Goal: Communication & Community: Share content

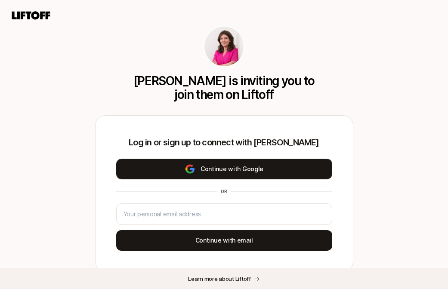
click at [181, 175] on button "Continue with Google" at bounding box center [224, 169] width 216 height 21
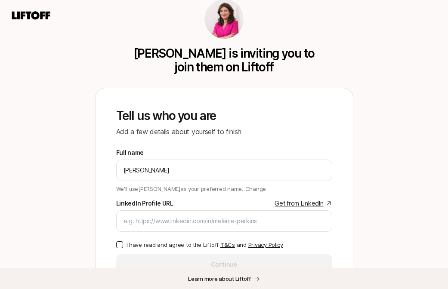
scroll to position [29, 0]
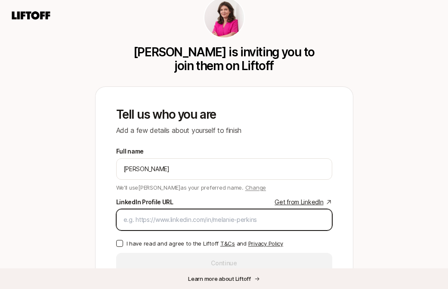
paste input "https://www.linkedin.com/in/randyjhunt/"
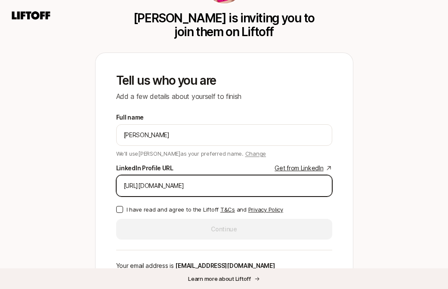
scroll to position [70, 0]
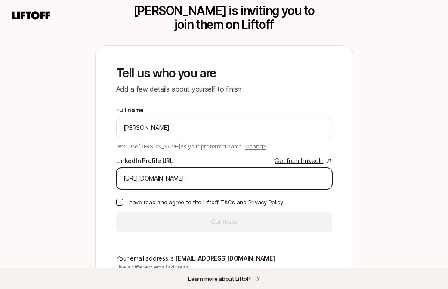
type input "https://www.linkedin.com/in/randyjhunt/"
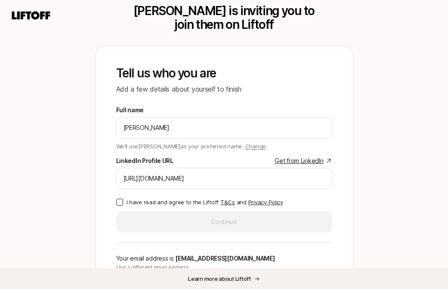
click at [119, 202] on button "I have read and agree to the Liftoff T&Cs and Privacy Policy" at bounding box center [119, 202] width 7 height 7
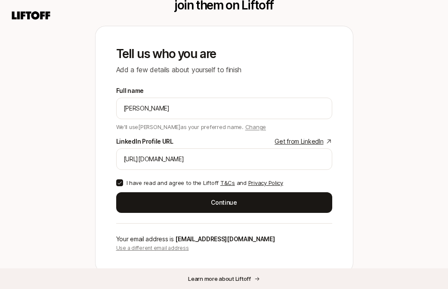
scroll to position [108, 0]
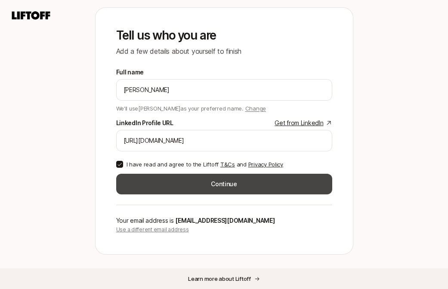
click at [213, 184] on button "Continue" at bounding box center [224, 184] width 216 height 21
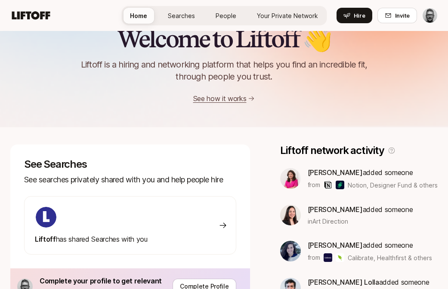
scroll to position [21, 0]
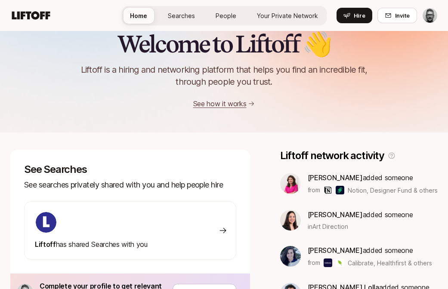
click at [189, 221] on div "Liftoff has shared Searches with you" at bounding box center [130, 230] width 212 height 58
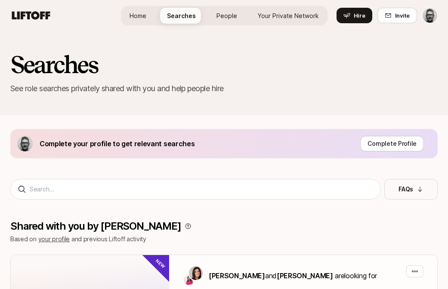
scroll to position [145, 0]
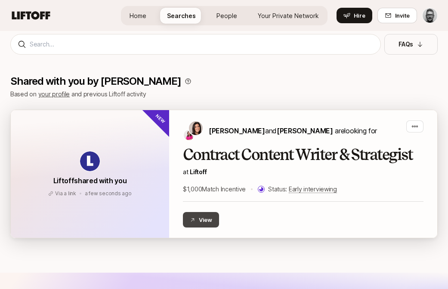
click at [206, 216] on button "View" at bounding box center [201, 219] width 36 height 15
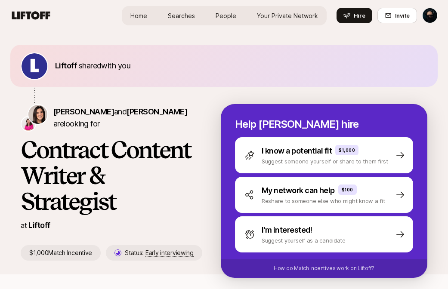
scroll to position [11, 0]
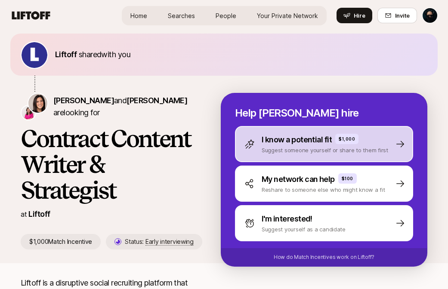
click at [279, 150] on p "Suggest someone yourself or share to them first" at bounding box center [324, 150] width 126 height 9
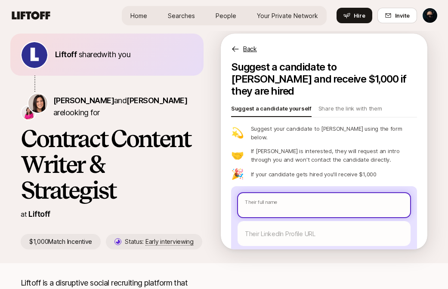
click at [274, 193] on input "text" at bounding box center [324, 205] width 172 height 24
type textarea "x"
type input "A"
type textarea "x"
type input "Ash"
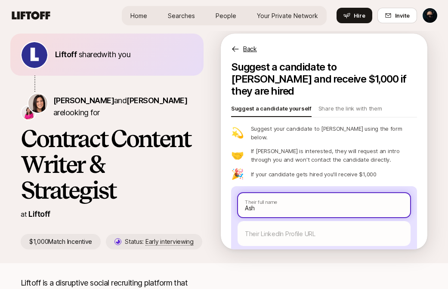
type textarea "x"
type input "Ashl"
type textarea "x"
type input "[PERSON_NAME]"
type textarea "x"
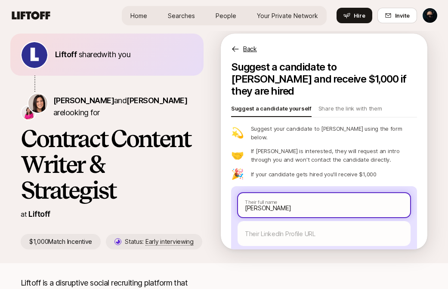
type input "[PERSON_NAME]"
type textarea "x"
type input "[PERSON_NAME]"
type textarea "x"
type input "[PERSON_NAME]"
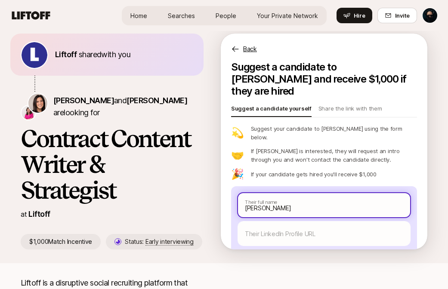
type textarea "x"
type input "[PERSON_NAME]"
type textarea "x"
type input "[PERSON_NAME]"
type textarea "x"
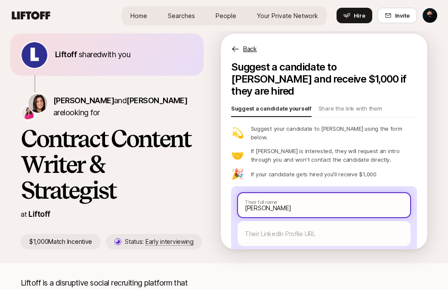
type input "[PERSON_NAME]"
type textarea "x"
type input "[PERSON_NAME]"
type textarea "x"
type input "[PERSON_NAME]"
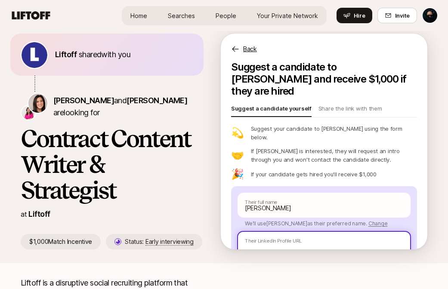
paste input "[URL][DOMAIN_NAME]"
type textarea "x"
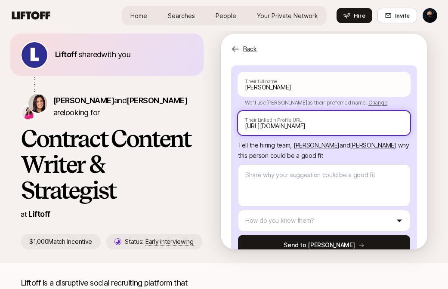
scroll to position [125, 0]
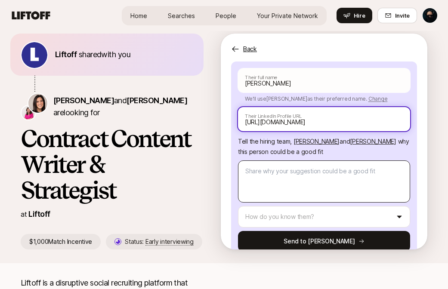
type input "[URL][DOMAIN_NAME]"
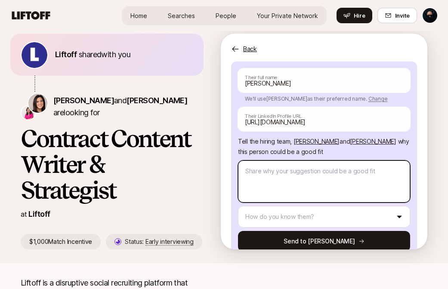
click at [269, 162] on textarea at bounding box center [324, 181] width 172 height 42
type textarea "x"
type textarea "I"
type textarea "x"
type textarea "I'"
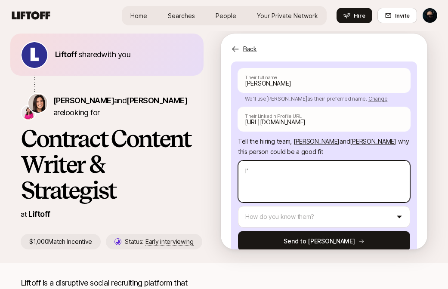
type textarea "x"
type textarea "I'v"
type textarea "x"
type textarea "I've"
type textarea "x"
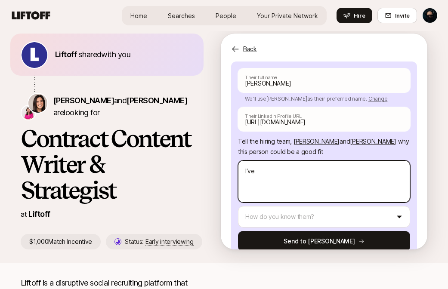
type textarea "I've"
type textarea "x"
type textarea "I've h"
type textarea "x"
type textarea "I've hi"
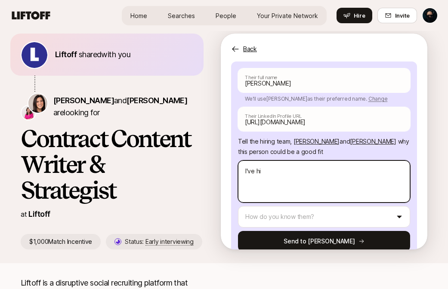
type textarea "x"
type textarea "I've hir"
type textarea "x"
type textarea "I've [PERSON_NAME]"
type textarea "x"
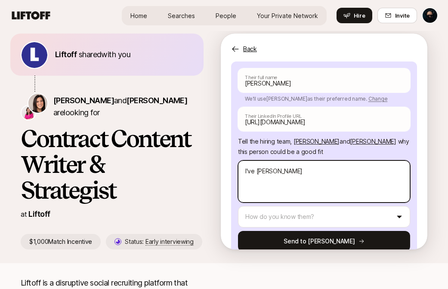
type textarea "I've hir"
type textarea "x"
type textarea "I've hire"
type textarea "x"
type textarea "I've hired"
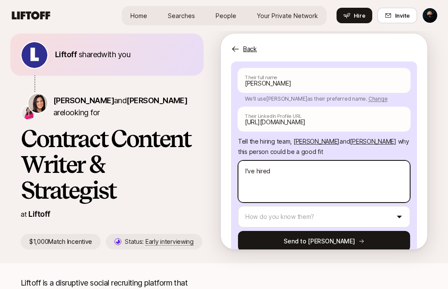
type textarea "x"
type textarea "I've hired A"
type textarea "x"
type textarea "I've hired As"
type textarea "x"
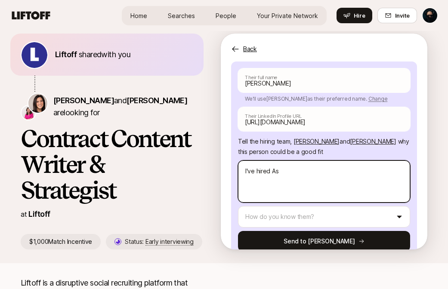
type textarea "I've hired [PERSON_NAME]"
type textarea "x"
type textarea "I've hired [PERSON_NAME]"
type textarea "x"
type textarea "I've hired [PERSON_NAME]"
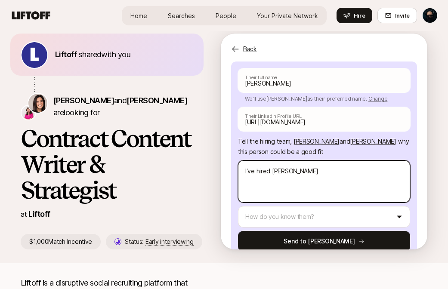
type textarea "x"
type textarea "I've hired [PERSON_NAME]"
type textarea "x"
type textarea "I've hired [PERSON_NAME] f"
type textarea "x"
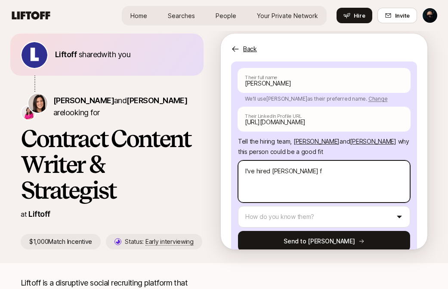
type textarea "I've hired [PERSON_NAME]"
type textarea "x"
type textarea "I've hired [PERSON_NAME] for"
type textarea "x"
type textarea "I've hired [PERSON_NAME] for"
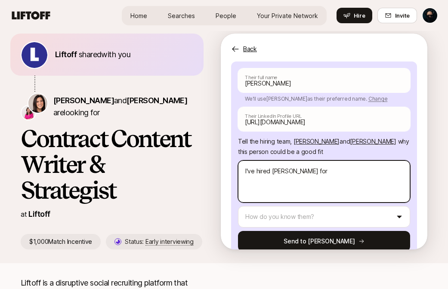
type textarea "x"
type textarea "I've hired [PERSON_NAME] for c"
type textarea "x"
type textarea "I've hired [PERSON_NAME] for co"
type textarea "x"
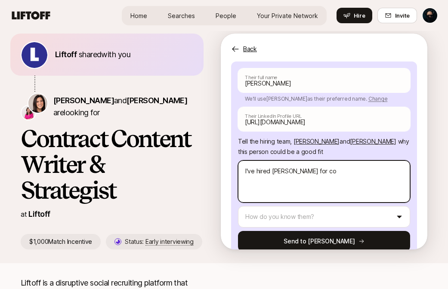
type textarea "I've hired [PERSON_NAME] for con"
type textarea "x"
type textarea "I've hired [PERSON_NAME] for cont"
type textarea "x"
type textarea "I've hired [PERSON_NAME] for contr"
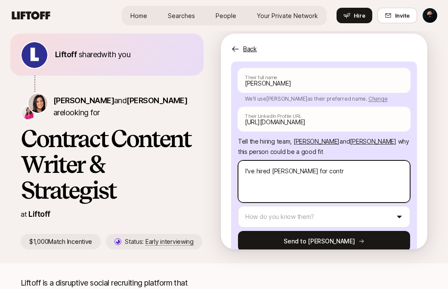
type textarea "x"
type textarea "I've hired [PERSON_NAME] for contra"
type textarea "x"
type textarea "I've hired [PERSON_NAME] for contrac"
type textarea "x"
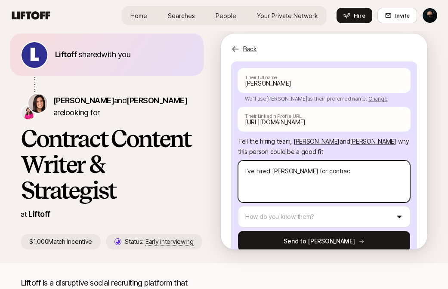
type textarea "I've hired [PERSON_NAME] for contract"
type textarea "x"
type textarea "I've hired [PERSON_NAME] for contract"
type textarea "x"
type textarea "I've hired [PERSON_NAME] for contract w"
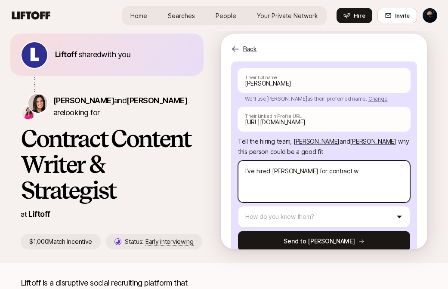
type textarea "x"
type textarea "I've hired [PERSON_NAME] for contract wo"
type textarea "x"
type textarea "I've hired [PERSON_NAME] for [DEMOGRAPHIC_DATA] work"
type textarea "x"
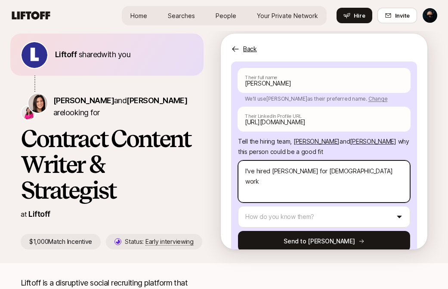
type textarea "I've hired [PERSON_NAME] for [DEMOGRAPHIC_DATA] work"
type textarea "x"
type textarea "I've hired [PERSON_NAME] for [DEMOGRAPHIC_DATA] work i"
type textarea "x"
type textarea "I've hired [PERSON_NAME] for [DEMOGRAPHIC_DATA] work in"
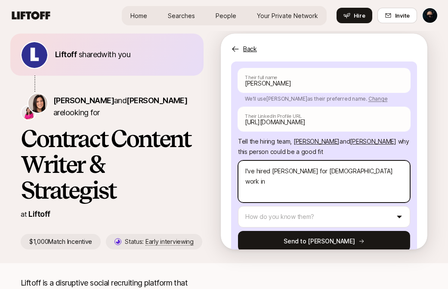
type textarea "x"
type textarea "I've hired [PERSON_NAME] for [DEMOGRAPHIC_DATA] work in th"
type textarea "x"
type textarea "I've hired [PERSON_NAME] for [DEMOGRAPHIC_DATA] work in the"
type textarea "x"
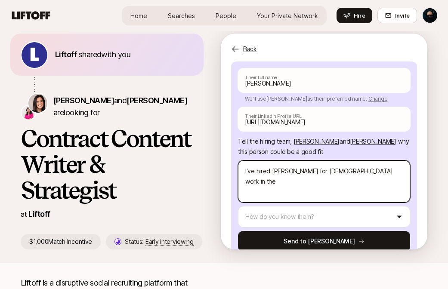
type textarea "I've hired [PERSON_NAME] for [DEMOGRAPHIC_DATA] work in the"
type textarea "x"
type textarea "I've hired [PERSON_NAME] for [DEMOGRAPHIC_DATA] work in the p"
type textarea "x"
type textarea "I've hired [PERSON_NAME] for [DEMOGRAPHIC_DATA] work in the pa"
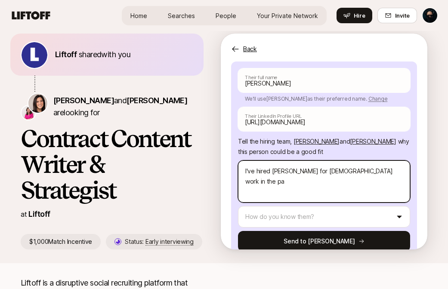
type textarea "x"
type textarea "I've hired [PERSON_NAME] for [DEMOGRAPHIC_DATA] work in the past"
type textarea "x"
type textarea "I've hired [PERSON_NAME] for [DEMOGRAPHIC_DATA] work in the past"
type textarea "x"
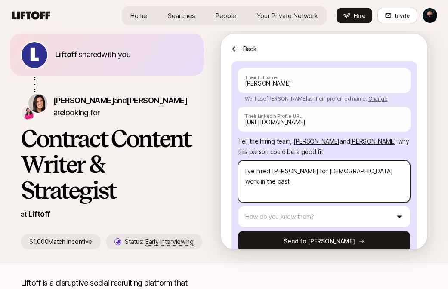
type textarea "I've hired [PERSON_NAME] for [DEMOGRAPHIC_DATA] work in the past ("
type textarea "x"
type textarea "I've hired [PERSON_NAME] for [DEMOGRAPHIC_DATA] work in the past (a"
type textarea "x"
type textarea "I've hired [PERSON_NAME] for [DEMOGRAPHIC_DATA] work in the past (at"
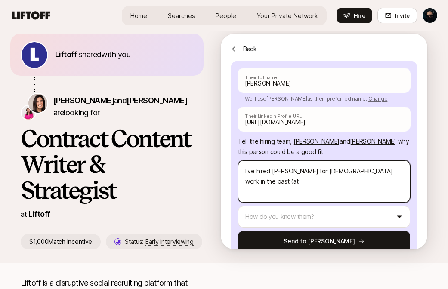
type textarea "x"
type textarea "I've hired [PERSON_NAME] for [DEMOGRAPHIC_DATA] work in the past (at"
type textarea "x"
type textarea "I've hired [PERSON_NAME] for [DEMOGRAPHIC_DATA] work in the past (at G"
type textarea "x"
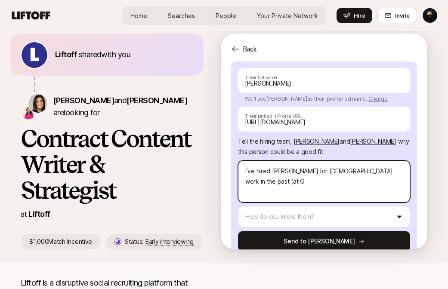
type textarea "I've hired [PERSON_NAME] for [DEMOGRAPHIC_DATA] work in the past (at Gr"
type textarea "x"
type textarea "I've hired [PERSON_NAME] for [DEMOGRAPHIC_DATA] work in the past (at [GEOGRAPHI…"
type textarea "x"
type textarea "I've hired [PERSON_NAME] for [DEMOGRAPHIC_DATA] work in the past (at Grab"
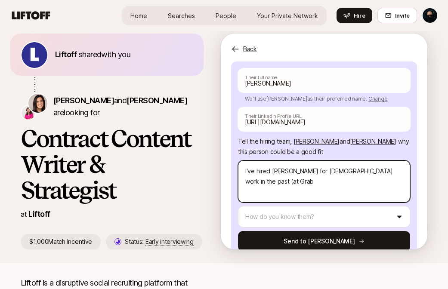
type textarea "x"
type textarea "I've hired [PERSON_NAME] for [DEMOGRAPHIC_DATA] work in the past (at Grab)"
type textarea "x"
type textarea "I've hired [PERSON_NAME] for [DEMOGRAPHIC_DATA] work in the past (at Grab)"
type textarea "x"
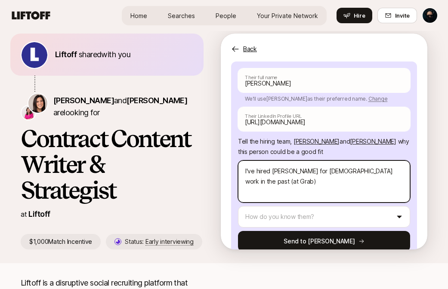
type textarea "I've hired [PERSON_NAME] for [DEMOGRAPHIC_DATA] work in the past (at Grab) a"
type textarea "x"
type textarea "I've hired [PERSON_NAME] for [DEMOGRAPHIC_DATA] work in the past (at Grab) an"
type textarea "x"
type textarea "I've hired [PERSON_NAME] for [DEMOGRAPHIC_DATA] work in the past (at Grab) and"
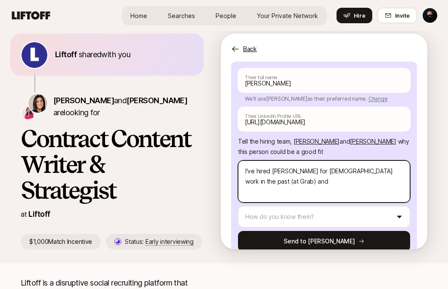
type textarea "x"
type textarea "I've hired [PERSON_NAME] for [DEMOGRAPHIC_DATA] work in the past (at Grab) and"
type textarea "x"
type textarea "I've hired [PERSON_NAME] for [DEMOGRAPHIC_DATA] work in the past (at Grab) and w"
type textarea "x"
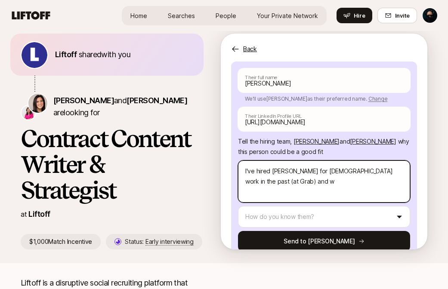
type textarea "I've hired [PERSON_NAME] for [DEMOGRAPHIC_DATA] work in the past (at Grab) and …"
type textarea "x"
type textarea "I've hired [PERSON_NAME] for [DEMOGRAPHIC_DATA] work in the past (at Grab) and …"
type textarea "x"
type textarea "I've hired [PERSON_NAME] for [DEMOGRAPHIC_DATA] work in the past (at Grab) and …"
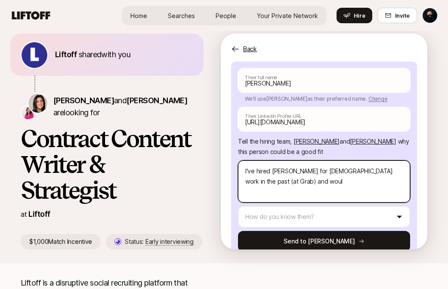
type textarea "x"
type textarea "I've hired [PERSON_NAME] for [DEMOGRAPHIC_DATA] work in the past (at Grab) and …"
type textarea "x"
type textarea "I've hired [PERSON_NAME] for [DEMOGRAPHIC_DATA] work in the past (at Grab) and …"
type textarea "x"
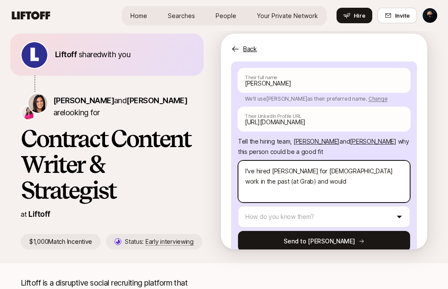
type textarea "I've hired [PERSON_NAME] for [DEMOGRAPHIC_DATA] work in the past (at Grab) and …"
type textarea "x"
type textarea "I've hired [PERSON_NAME] for [DEMOGRAPHIC_DATA] work in the past (at Grab) and …"
type textarea "x"
type textarea "I've hired [PERSON_NAME] for [DEMOGRAPHIC_DATA] work in the past (at Grab) and …"
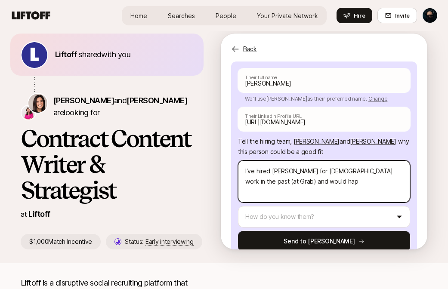
type textarea "x"
type textarea "I've hired [PERSON_NAME] for [DEMOGRAPHIC_DATA] work in the past (at Grab) and …"
type textarea "x"
type textarea "I've hired [PERSON_NAME] for [DEMOGRAPHIC_DATA] work in the past (at Grab) and …"
type textarea "x"
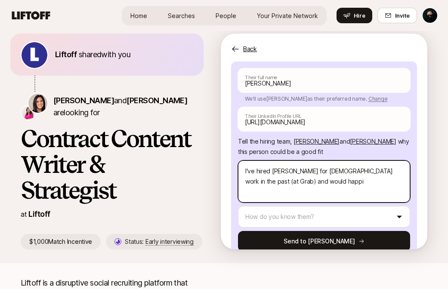
type textarea "I've hired [PERSON_NAME] for [DEMOGRAPHIC_DATA] work in the past (at Grab) and …"
type textarea "x"
type textarea "I've hired [PERSON_NAME] for [DEMOGRAPHIC_DATA] work in the past (at Grab) and …"
type textarea "x"
type textarea "I've hired [PERSON_NAME] for [DEMOGRAPHIC_DATA] work in the past (at Grab) and …"
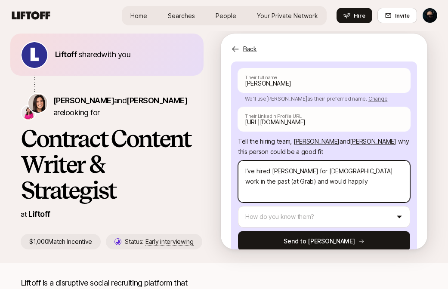
type textarea "x"
type textarea "I've hired [PERSON_NAME] for [DEMOGRAPHIC_DATA] work in the past (at Grab) and …"
type textarea "x"
type textarea "I've hired [PERSON_NAME] for [DEMOGRAPHIC_DATA] work in the past (at Grab) and …"
type textarea "x"
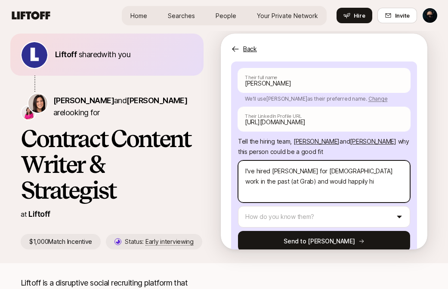
type textarea "I've hired [PERSON_NAME] for [DEMOGRAPHIC_DATA] work in the past (at Grab) and …"
type textarea "x"
type textarea "I've hired [PERSON_NAME] for [DEMOGRAPHIC_DATA] work in the past (at Grab) and …"
type textarea "x"
type textarea "I've hired [PERSON_NAME] for [DEMOGRAPHIC_DATA] work in the past (at Grab) and …"
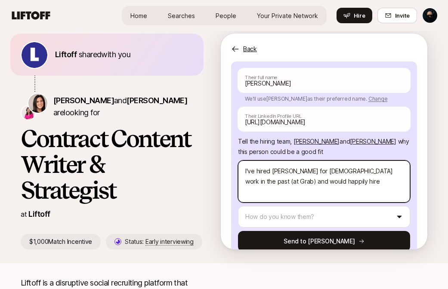
type textarea "x"
type textarea "I've hired [PERSON_NAME] for [DEMOGRAPHIC_DATA] work in the past (at Grab) and …"
type textarea "x"
type textarea "I've hired [PERSON_NAME] for [DEMOGRAPHIC_DATA] work in the past (at Grab) and …"
type textarea "x"
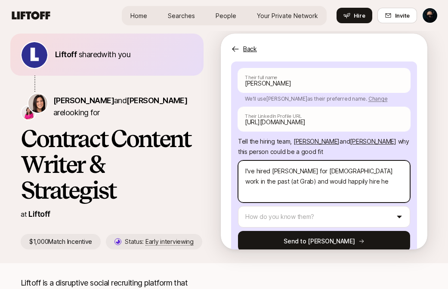
type textarea "I've hired [PERSON_NAME] for [DEMOGRAPHIC_DATA] work in the past (at Grab) and …"
type textarea "x"
type textarea "I've hired [PERSON_NAME] for [DEMOGRAPHIC_DATA] work in the past (at Grab) and …"
type textarea "x"
type textarea "I've hired [PERSON_NAME] for [DEMOGRAPHIC_DATA] work in the past (at Grab) and …"
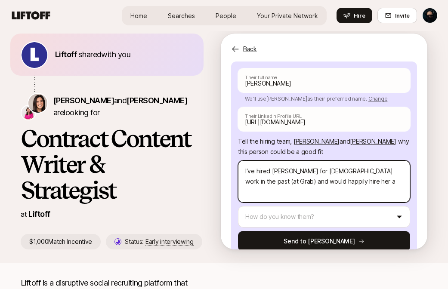
type textarea "x"
type textarea "I've hired [PERSON_NAME] for [DEMOGRAPHIC_DATA] work in the past (at Grab) and …"
type textarea "x"
type textarea "I've hired [PERSON_NAME] for [DEMOGRAPHIC_DATA] work in the past (at Grab) and …"
type textarea "x"
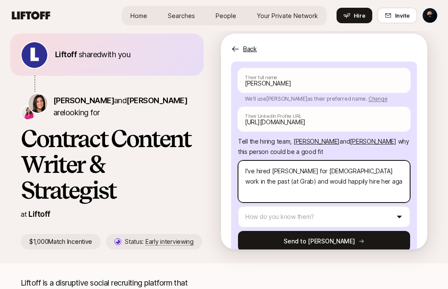
type textarea "I've hired [PERSON_NAME] for [DEMOGRAPHIC_DATA] work in the past (at Grab) and …"
type textarea "x"
type textarea "I've hired [PERSON_NAME] for [DEMOGRAPHIC_DATA] work in the past (at Grab) and …"
type textarea "x"
type textarea "I've hired [PERSON_NAME] for [DEMOGRAPHIC_DATA] work in the past (at Grab) and …"
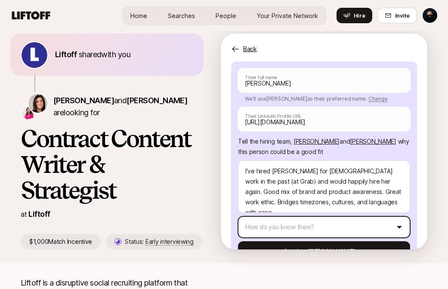
click at [276, 206] on html "Home Searches People Your Private Network Hire Home Searches People Your Privat…" at bounding box center [224, 133] width 448 height 289
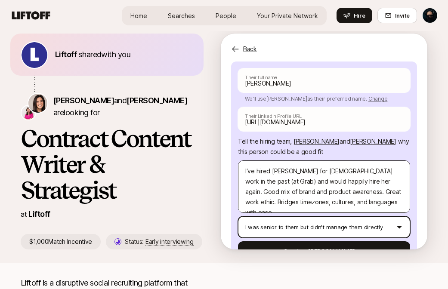
scroll to position [135, 0]
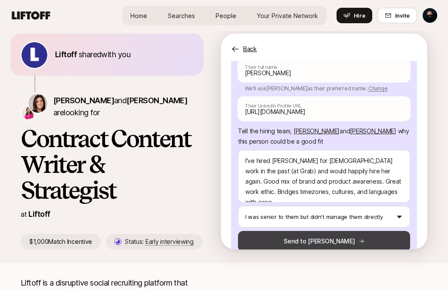
click at [304, 231] on button "Send to [PERSON_NAME]" at bounding box center [324, 241] width 172 height 21
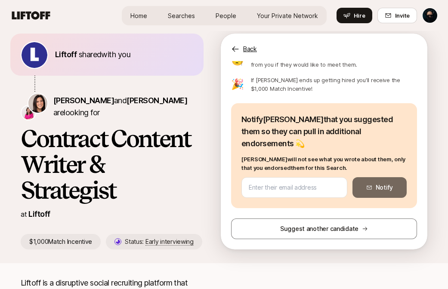
scroll to position [102, 0]
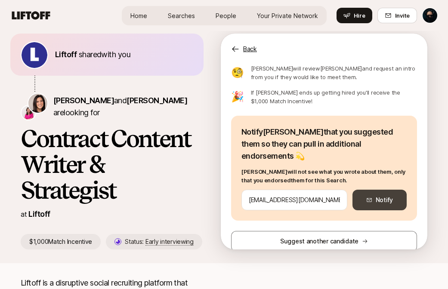
click at [392, 190] on button "Notify" at bounding box center [379, 200] width 54 height 21
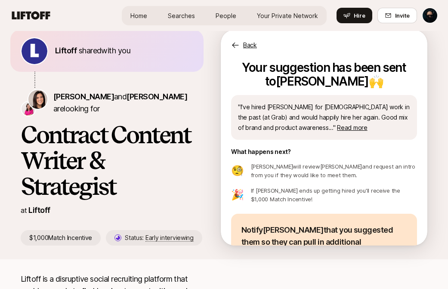
scroll to position [0, 0]
